Goal: Information Seeking & Learning: Learn about a topic

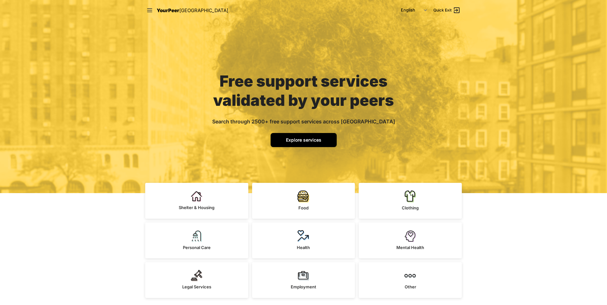
click at [303, 140] on span "Explore services" at bounding box center [303, 139] width 35 height 5
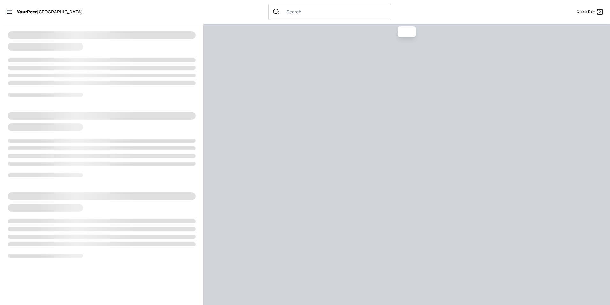
select select "recentlyUpdated"
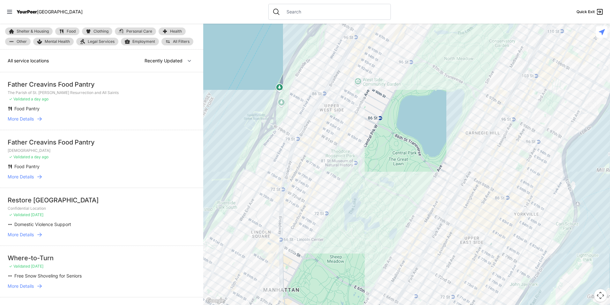
click at [68, 34] on link "Food" at bounding box center [67, 31] width 24 height 8
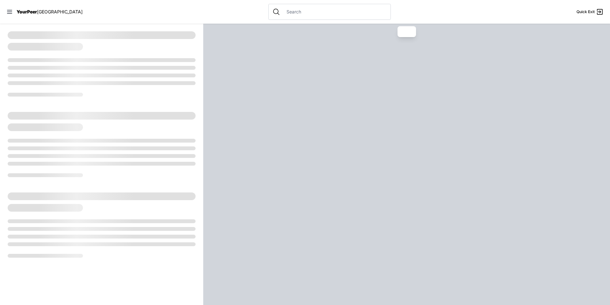
select select "recentlyUpdated"
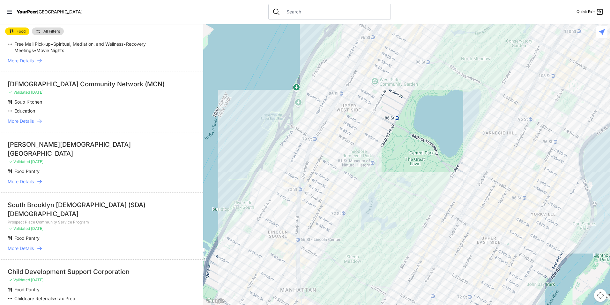
scroll to position [160, 0]
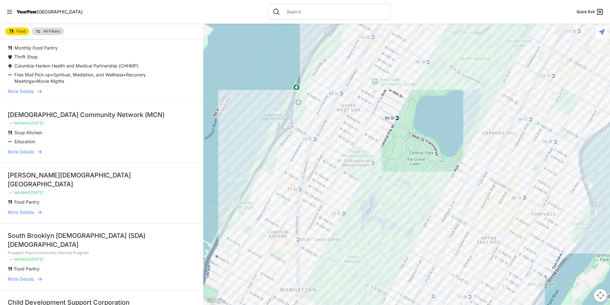
click at [35, 14] on div "YourPeer [GEOGRAPHIC_DATA]" at bounding box center [44, 12] width 76 height 6
click at [35, 14] on span "YourPeer" at bounding box center [27, 11] width 20 height 5
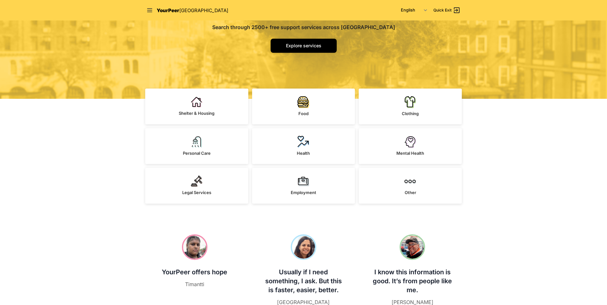
scroll to position [96, 0]
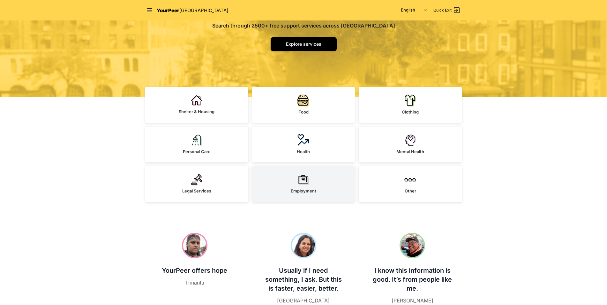
click at [319, 182] on link "Employment" at bounding box center [303, 184] width 103 height 36
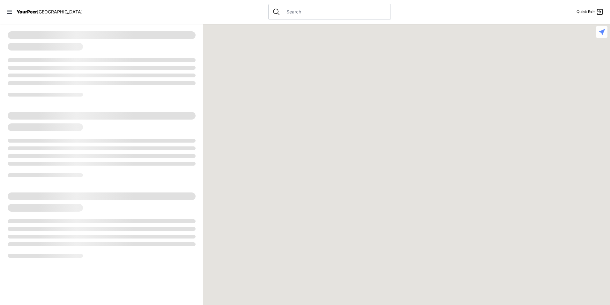
select select "recentlyUpdated"
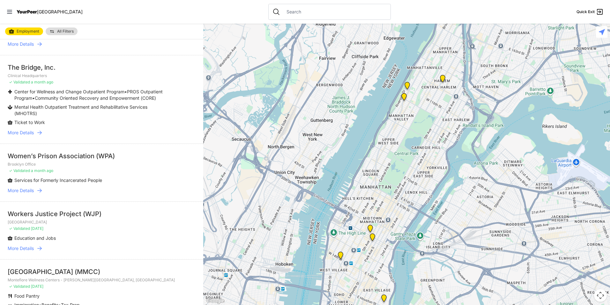
scroll to position [192, 0]
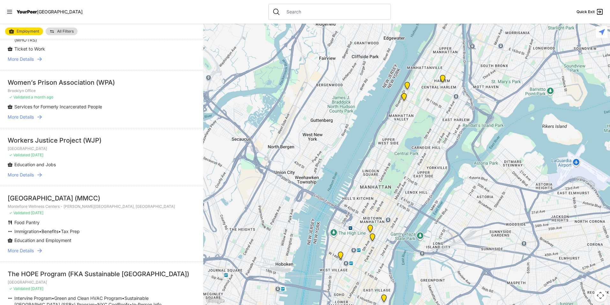
click at [26, 172] on span "More Details" at bounding box center [21, 174] width 26 height 6
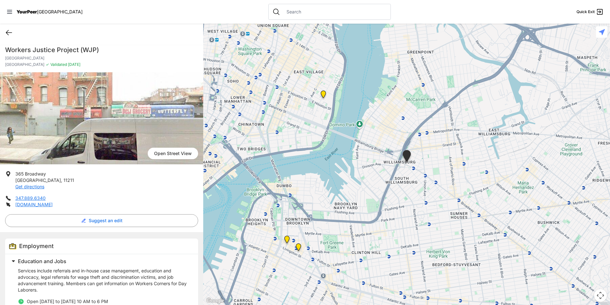
click at [9, 34] on icon at bounding box center [9, 33] width 8 height 8
select select "recentlyUpdated"
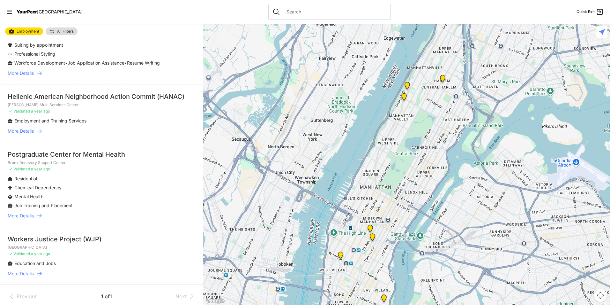
scroll to position [1132, 0]
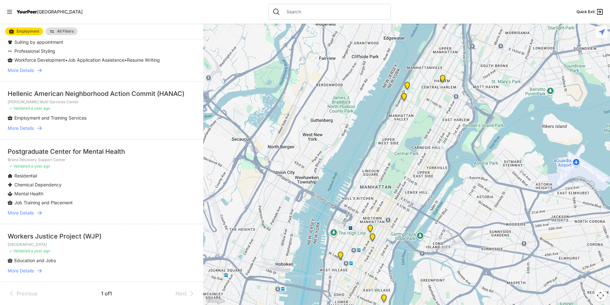
click at [22, 269] on span "More Details" at bounding box center [21, 270] width 26 height 6
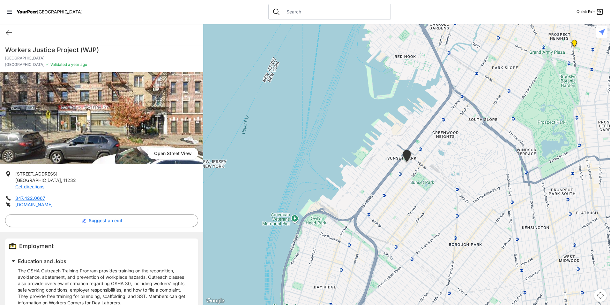
click at [32, 204] on link "workersjustice.org" at bounding box center [33, 203] width 37 height 5
click at [5, 35] on div "Quick Exit" at bounding box center [101, 33] width 203 height 18
click at [7, 33] on icon at bounding box center [9, 32] width 6 height 5
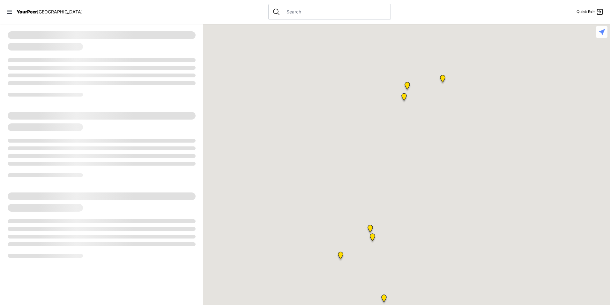
select select "recentlyUpdated"
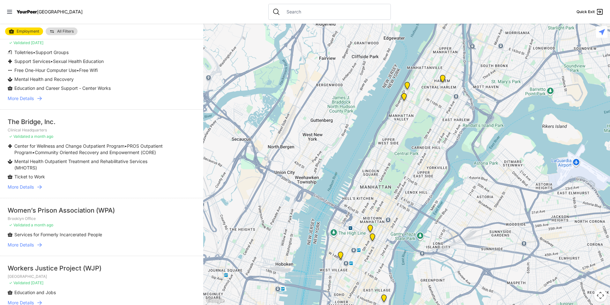
scroll to position [96, 0]
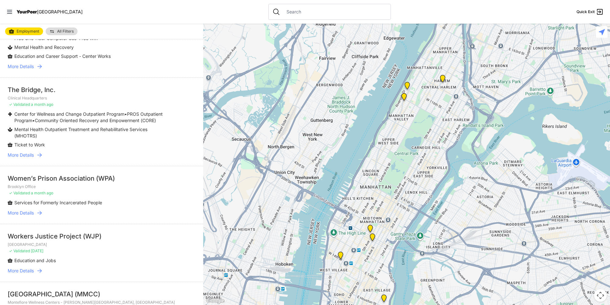
click at [21, 209] on span "More Details" at bounding box center [21, 212] width 26 height 6
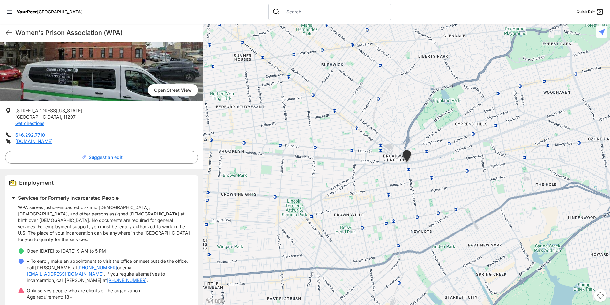
scroll to position [64, 0]
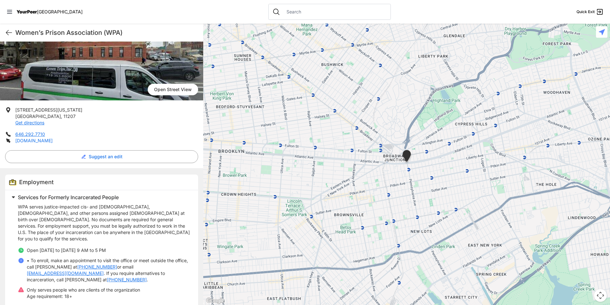
click at [32, 141] on link "wpaonline.org" at bounding box center [33, 140] width 37 height 5
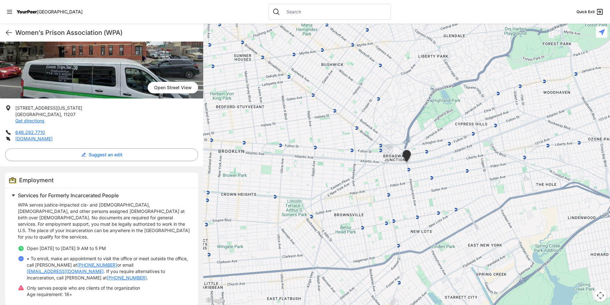
scroll to position [66, 0]
drag, startPoint x: 95, startPoint y: 245, endPoint x: 71, endPoint y: 243, distance: 24.3
click at [71, 245] on li "Open Monday to Friday 9 AM to 5 PM" at bounding box center [104, 248] width 173 height 6
drag, startPoint x: 71, startPoint y: 243, endPoint x: 129, endPoint y: 241, distance: 57.5
click at [129, 245] on li "Open Monday to Friday 9 AM to 5 PM" at bounding box center [104, 248] width 173 height 6
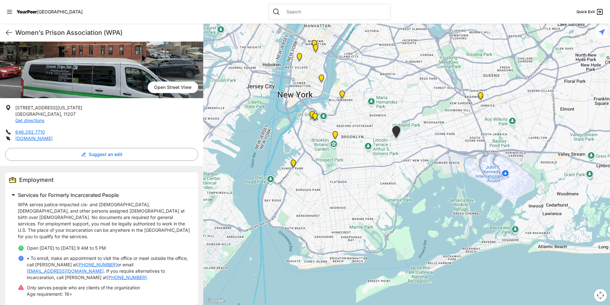
drag, startPoint x: 237, startPoint y: 135, endPoint x: 345, endPoint y: 150, distance: 108.9
click at [345, 150] on div at bounding box center [406, 164] width 407 height 281
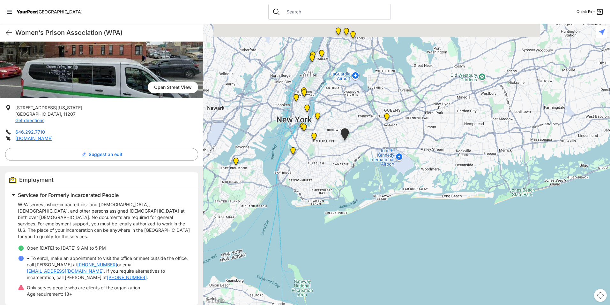
drag, startPoint x: 281, startPoint y: 103, endPoint x: 259, endPoint y: 136, distance: 39.7
click at [259, 136] on div at bounding box center [406, 164] width 407 height 281
